Goal: Task Accomplishment & Management: Use online tool/utility

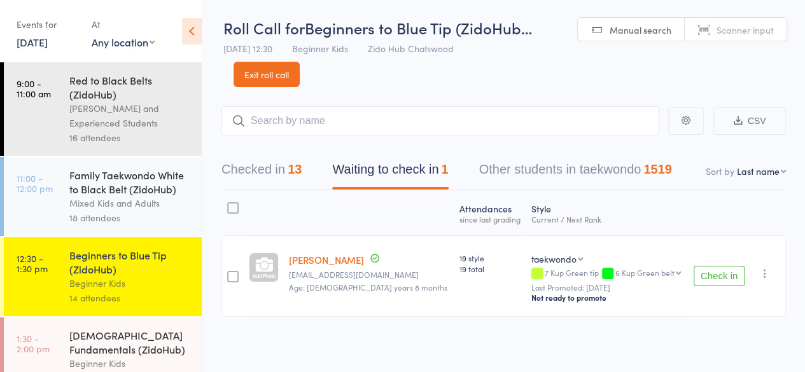
scroll to position [137, 0]
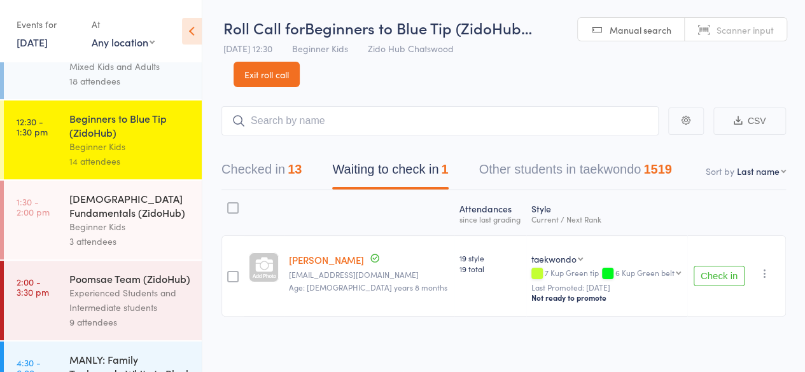
click at [90, 220] on div "[DEMOGRAPHIC_DATA] Fundamentals (ZidoHub)" at bounding box center [130, 206] width 122 height 28
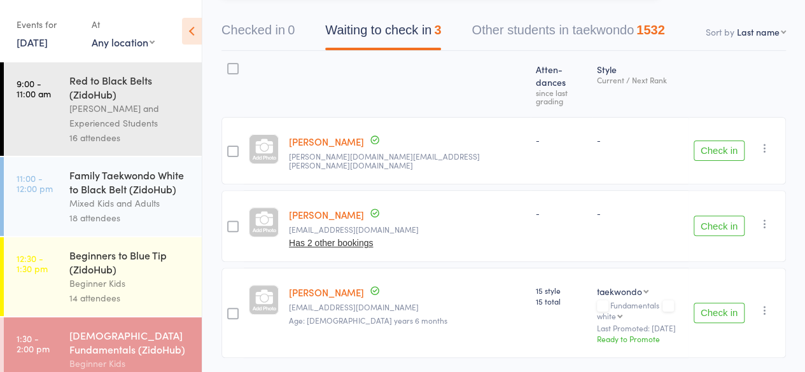
scroll to position [143, 0]
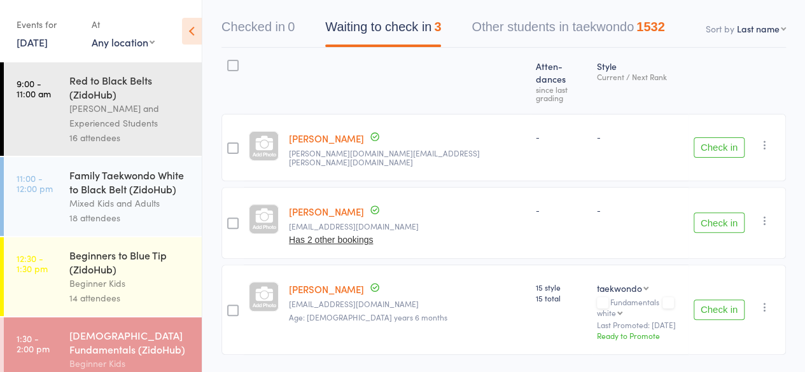
click at [172, 189] on div "Family Taekwondo White to Black Belt (ZidoHub)" at bounding box center [130, 182] width 122 height 28
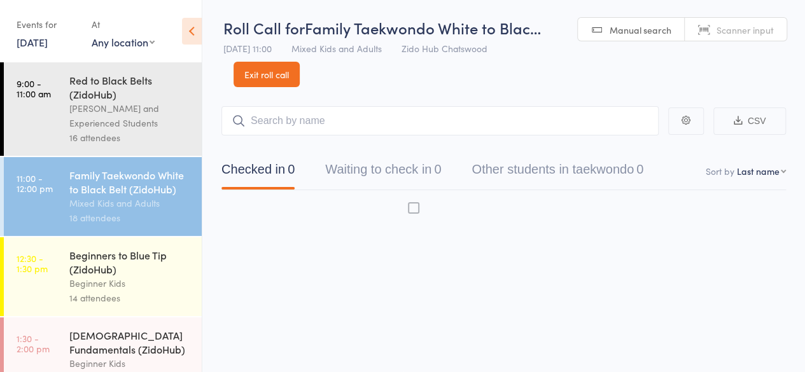
scroll to position [1, 0]
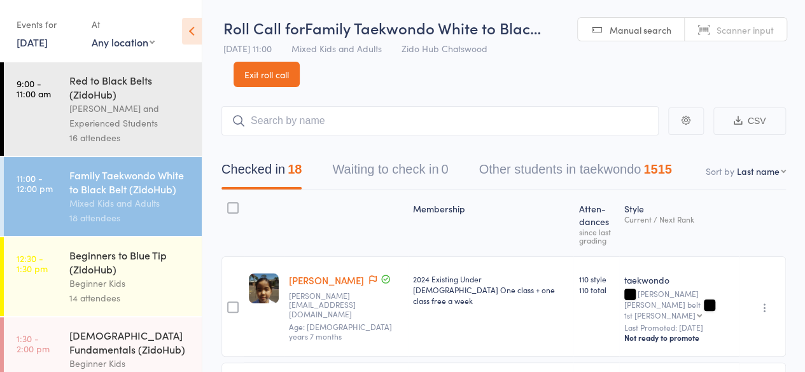
click at [141, 348] on div "[DEMOGRAPHIC_DATA] Fundamentals (ZidoHub)" at bounding box center [130, 343] width 122 height 28
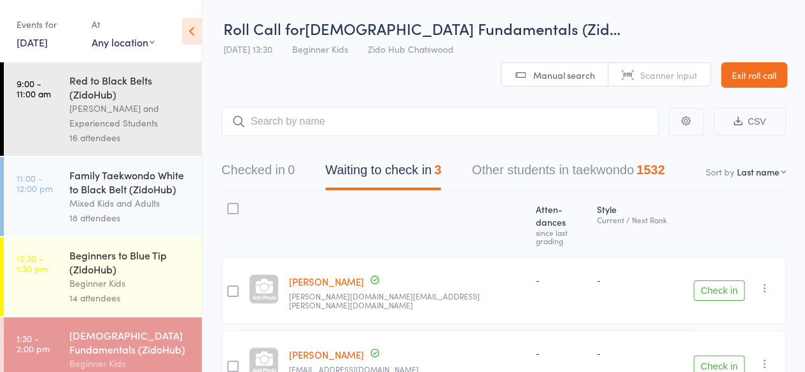
click at [736, 60] on header "Roll Call for [DEMOGRAPHIC_DATA] Fundamentals (Zid… [DATE] 13:30 Beginner Kids …" at bounding box center [503, 44] width 603 height 88
click at [727, 75] on header "Roll Call for [DEMOGRAPHIC_DATA] Fundamentals (Zid… [DATE] 13:30 Beginner Kids …" at bounding box center [503, 44] width 603 height 88
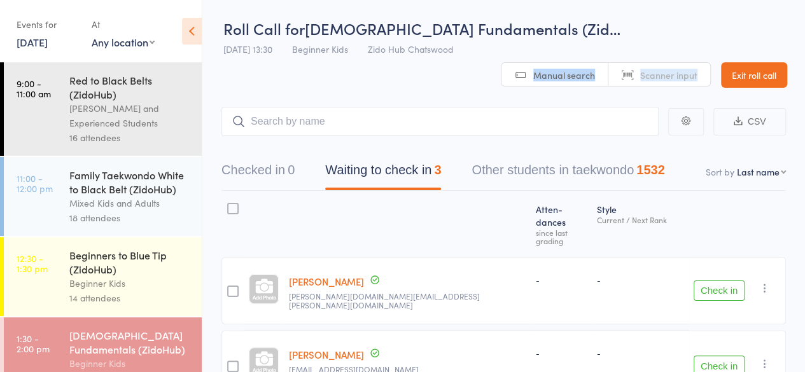
click at [727, 75] on header "Roll Call for [DEMOGRAPHIC_DATA] Fundamentals (Zid… [DATE] 13:30 Beginner Kids …" at bounding box center [503, 44] width 603 height 88
click at [694, 88] on main "CSV Checked in 0 Waiting to check in 3 Other students in taekwondo 1532 Sort by…" at bounding box center [503, 321] width 603 height 467
click at [668, 69] on header "Roll Call for [DEMOGRAPHIC_DATA] Fundamentals (Zid… [DATE] 13:30 Beginner Kids …" at bounding box center [503, 44] width 603 height 88
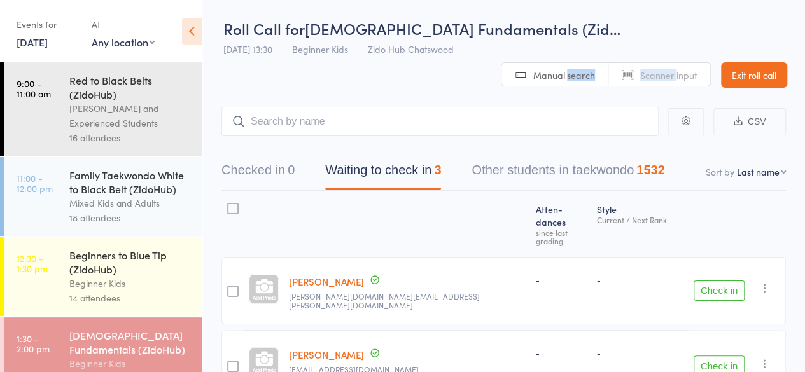
click at [668, 69] on header "Roll Call for [DEMOGRAPHIC_DATA] Fundamentals (Zid… [DATE] 13:30 Beginner Kids …" at bounding box center [503, 44] width 603 height 88
click at [660, 73] on header "Roll Call for [DEMOGRAPHIC_DATA] Fundamentals (Zid… [DATE] 13:30 Beginner Kids …" at bounding box center [503, 44] width 603 height 88
click at [627, 81] on header "Roll Call for [DEMOGRAPHIC_DATA] Fundamentals (Zid… [DATE] 13:30 Beginner Kids …" at bounding box center [503, 44] width 603 height 88
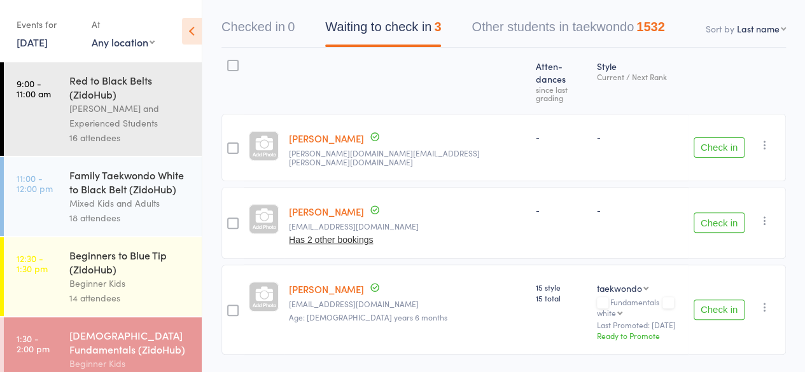
click at [704, 300] on button "Check in" at bounding box center [719, 310] width 51 height 20
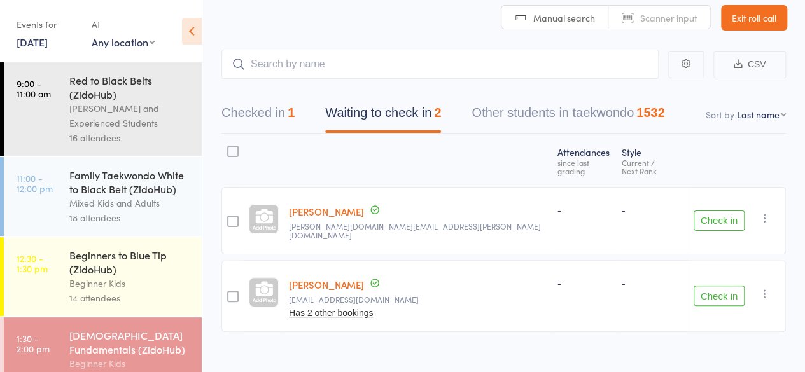
click at [721, 211] on button "Check in" at bounding box center [719, 221] width 51 height 20
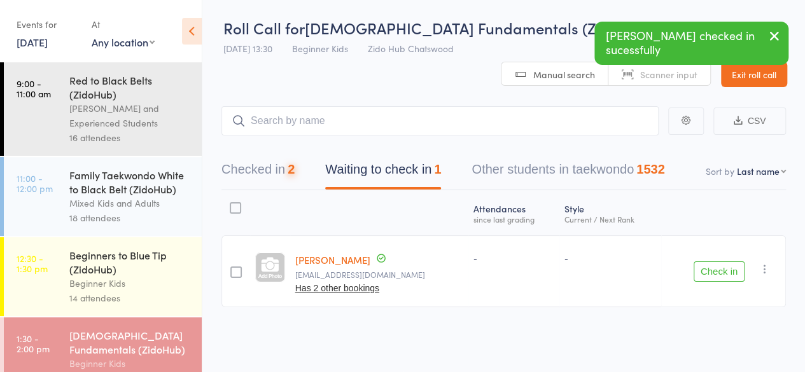
scroll to position [1, 0]
click at [718, 267] on button "Check in" at bounding box center [719, 272] width 51 height 20
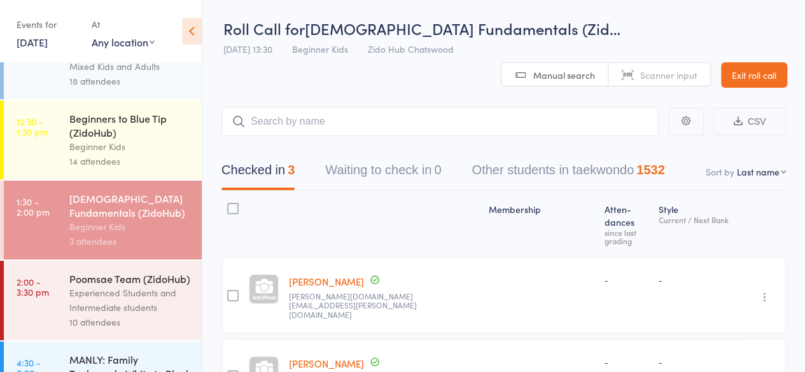
scroll to position [138, 0]
click at [122, 314] on div "Experienced Students and Intermediate students" at bounding box center [130, 299] width 122 height 29
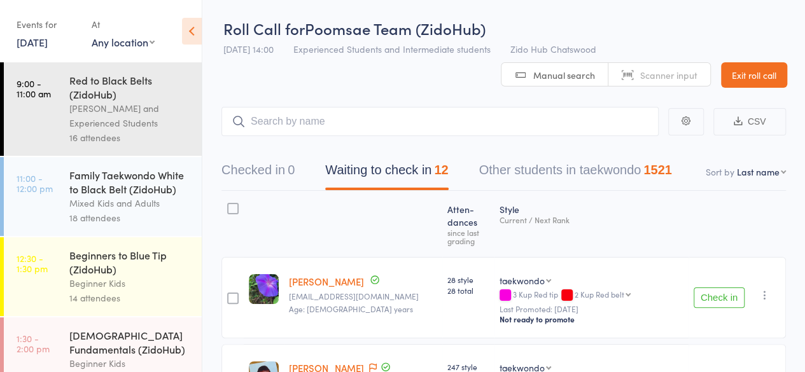
click at [726, 288] on button "Check in" at bounding box center [719, 298] width 51 height 20
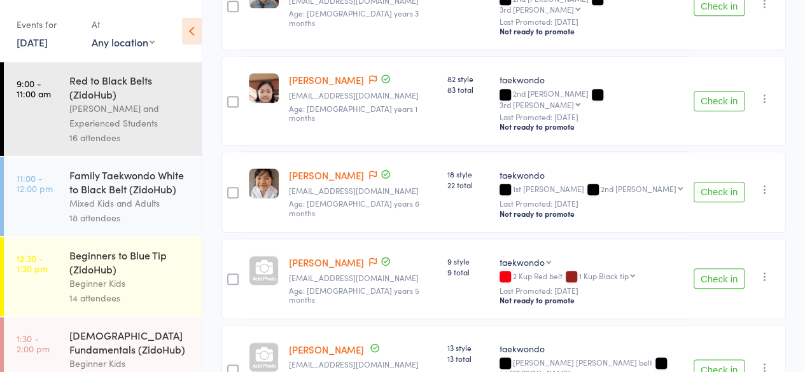
scroll to position [572, 0]
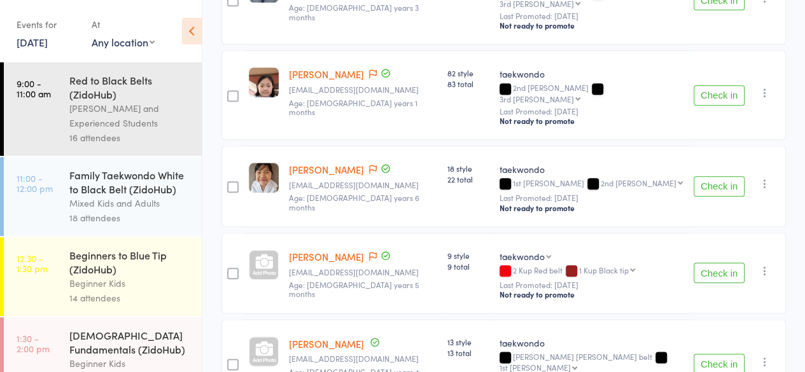
click at [728, 263] on button "Check in" at bounding box center [719, 273] width 51 height 20
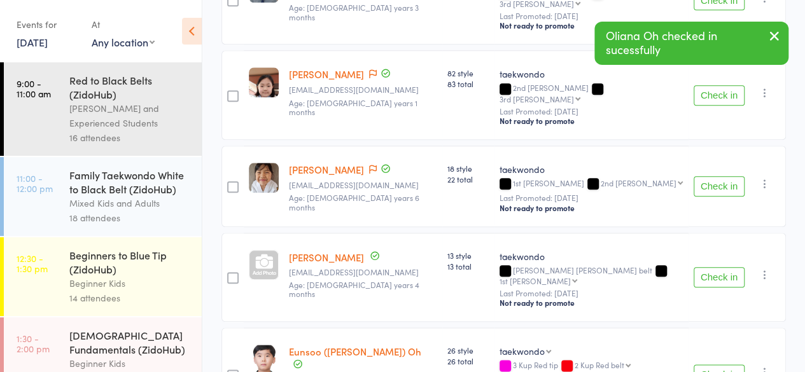
click at [728, 267] on button "Check in" at bounding box center [719, 277] width 51 height 20
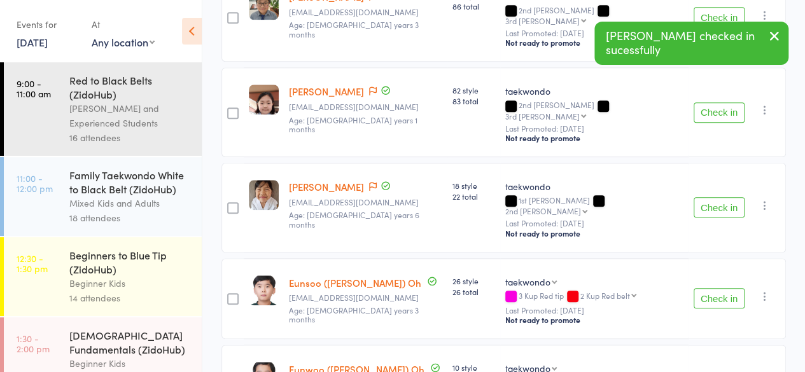
click at [728, 288] on button "Check in" at bounding box center [719, 298] width 51 height 20
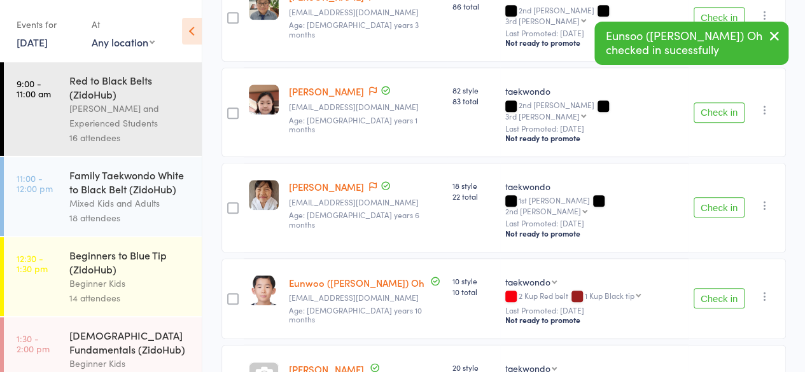
click at [728, 288] on button "Check in" at bounding box center [719, 298] width 51 height 20
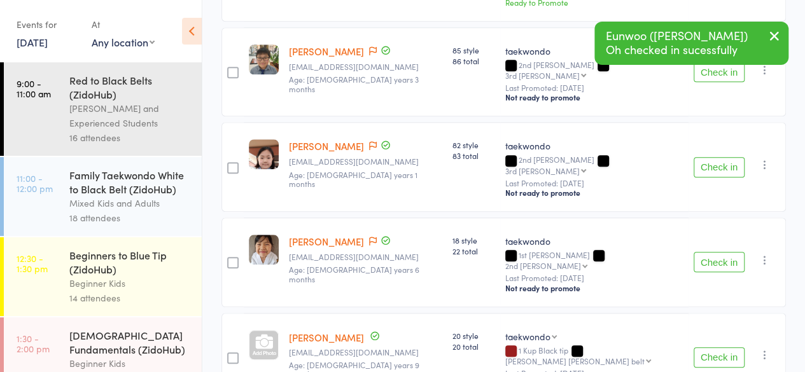
click at [719, 348] on button "Check in" at bounding box center [719, 358] width 51 height 20
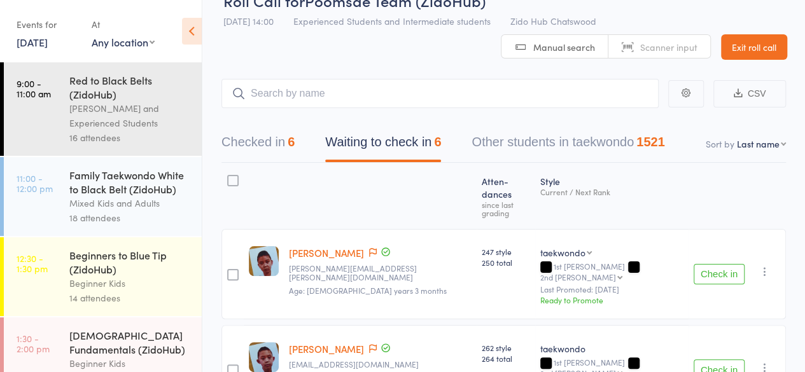
scroll to position [25, 0]
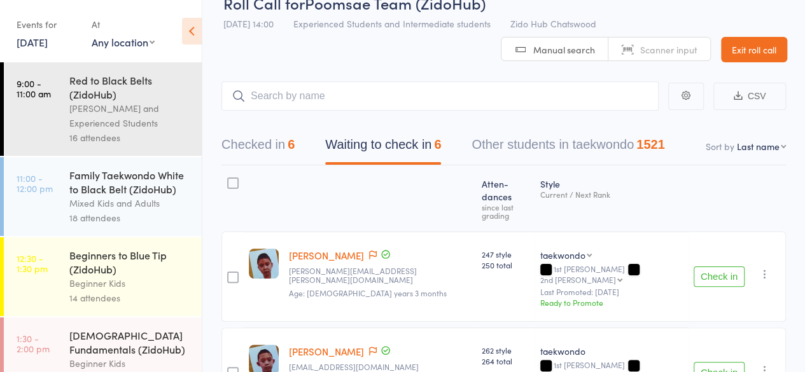
click at [271, 153] on button "Checked in 6" at bounding box center [258, 148] width 73 height 34
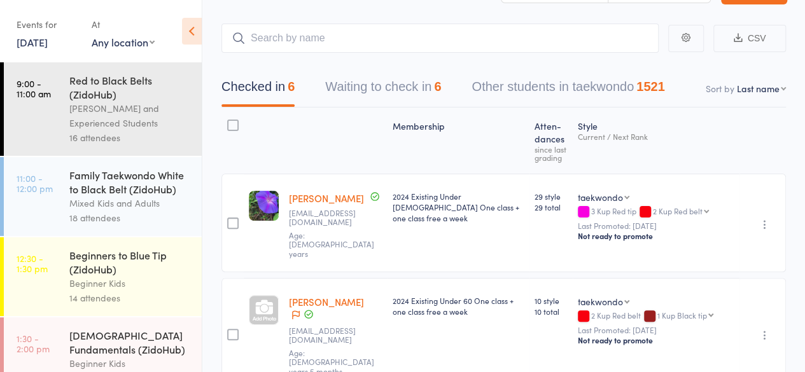
scroll to position [0, 0]
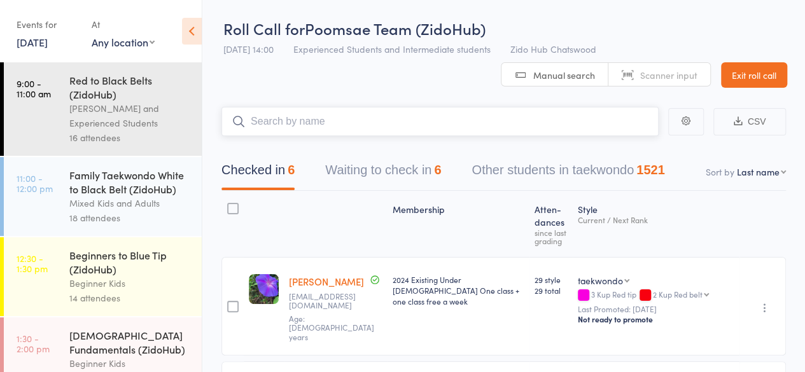
click at [486, 125] on input "search" at bounding box center [440, 121] width 437 height 29
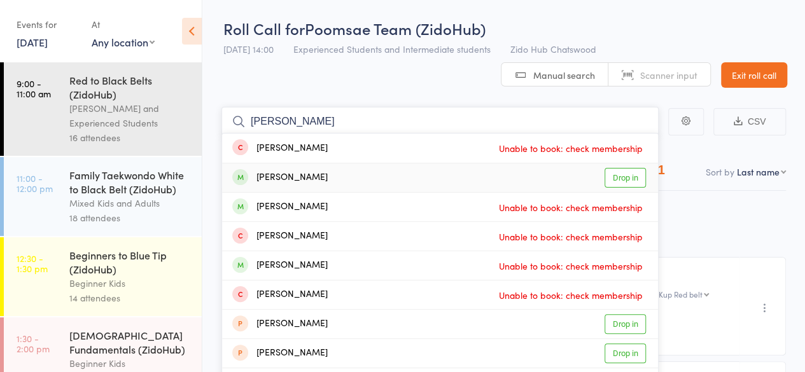
type input "[PERSON_NAME]"
click at [623, 176] on link "Drop in" at bounding box center [625, 178] width 41 height 20
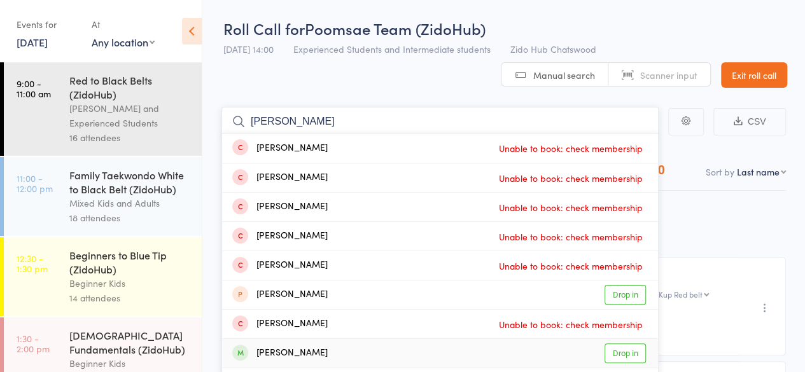
type input "[PERSON_NAME]"
click at [627, 358] on link "Drop in" at bounding box center [625, 354] width 41 height 20
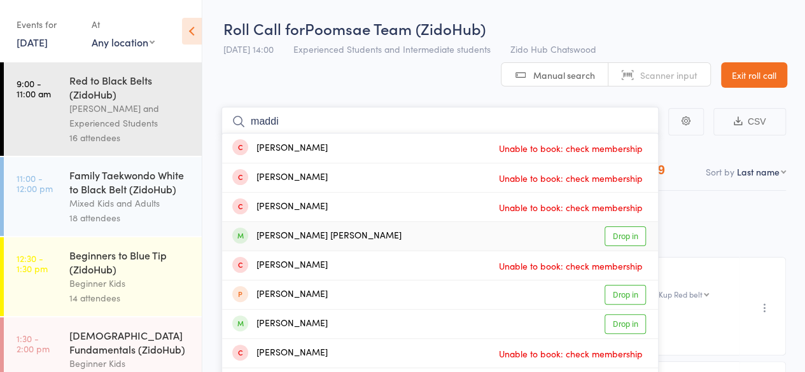
type input "maddi"
click at [620, 235] on link "Drop in" at bounding box center [625, 237] width 41 height 20
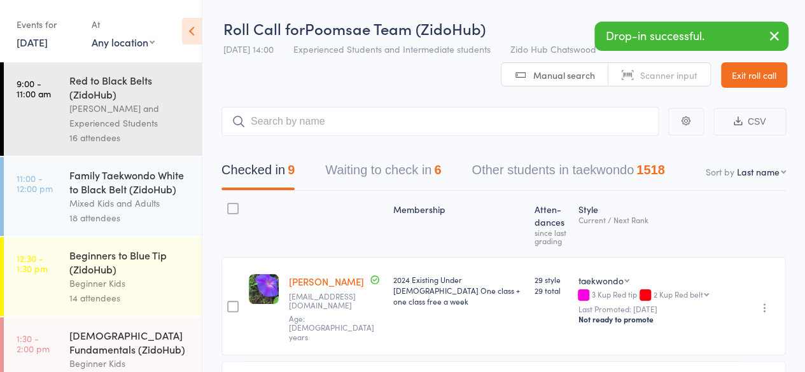
click at [457, 85] on header "Roll Call for Poomsae Team (ZidoHub) [DATE] 14:00 Experienced Students and Inte…" at bounding box center [503, 44] width 603 height 88
